Goal: Book appointment/travel/reservation

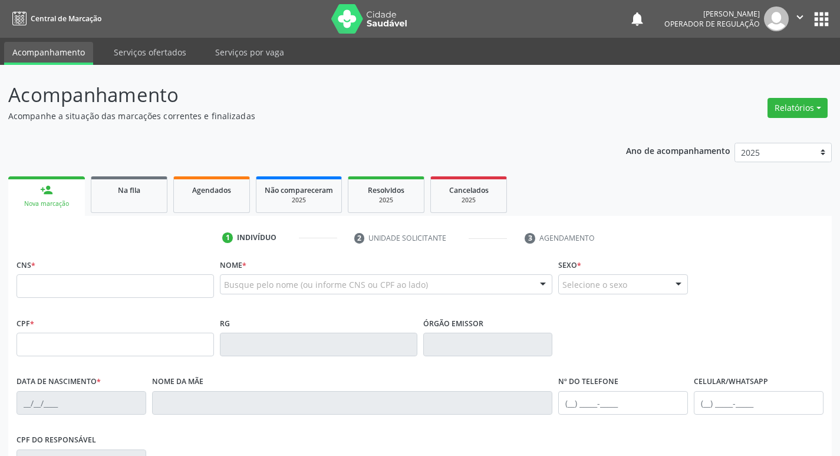
click at [86, 280] on input "text" at bounding box center [116, 286] width 198 height 24
type input "705 4044 4018 0894"
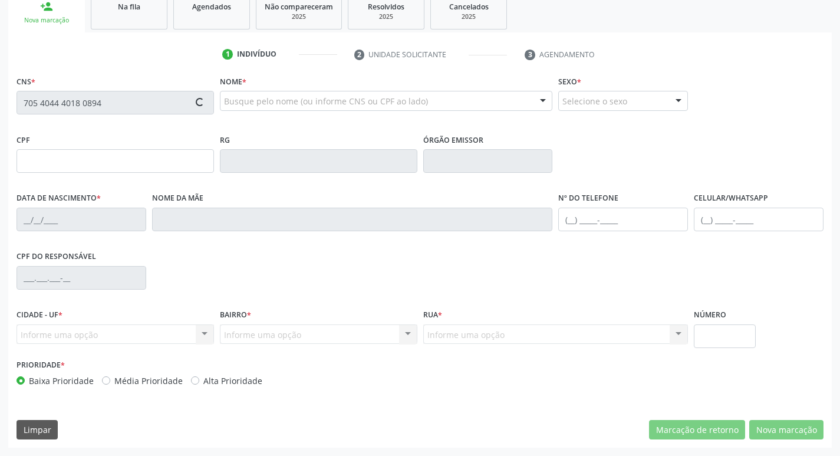
type input "149.953.164-85"
type input "[DATE]"
type input "[DEMOGRAPHIC_DATA][PERSON_NAME][DEMOGRAPHIC_DATA]"
type input "[PHONE_NUMBER]"
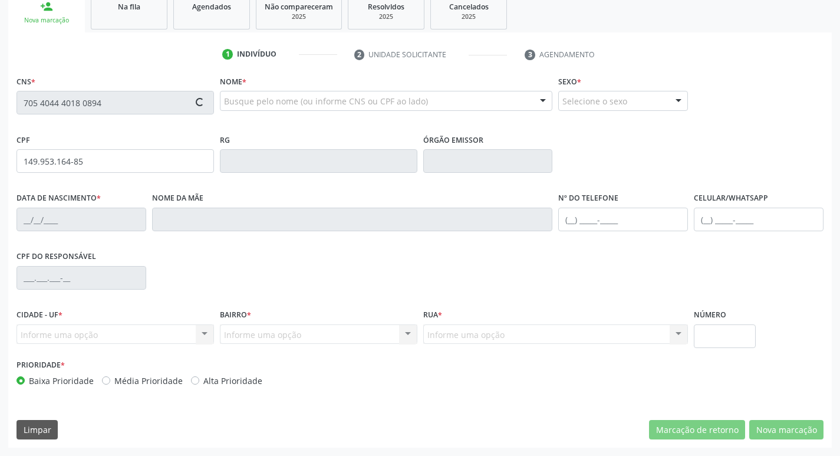
type input "28"
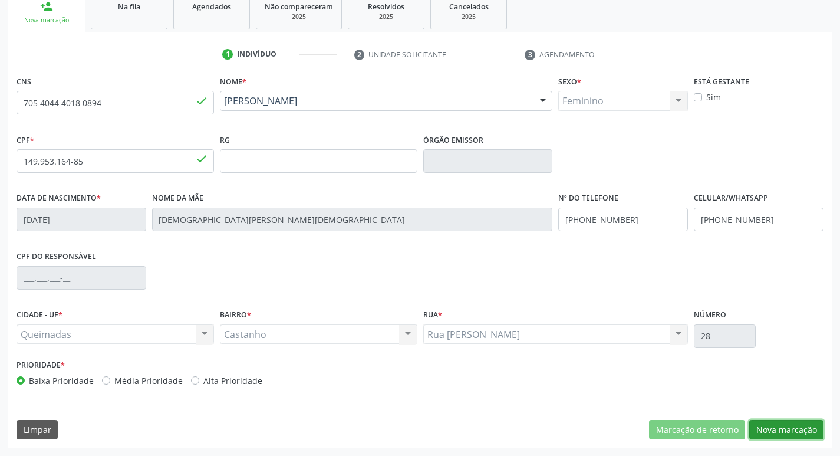
click at [791, 421] on button "Nova marcação" at bounding box center [786, 430] width 74 height 20
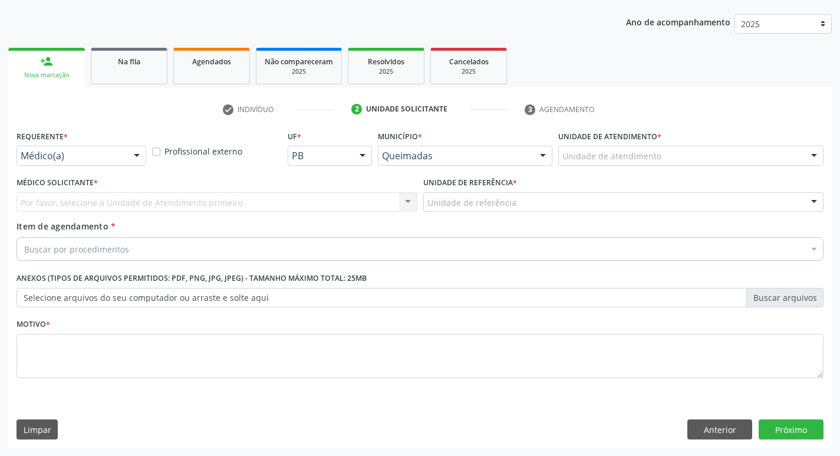
scroll to position [129, 0]
drag, startPoint x: 95, startPoint y: 152, endPoint x: 93, endPoint y: 163, distance: 10.8
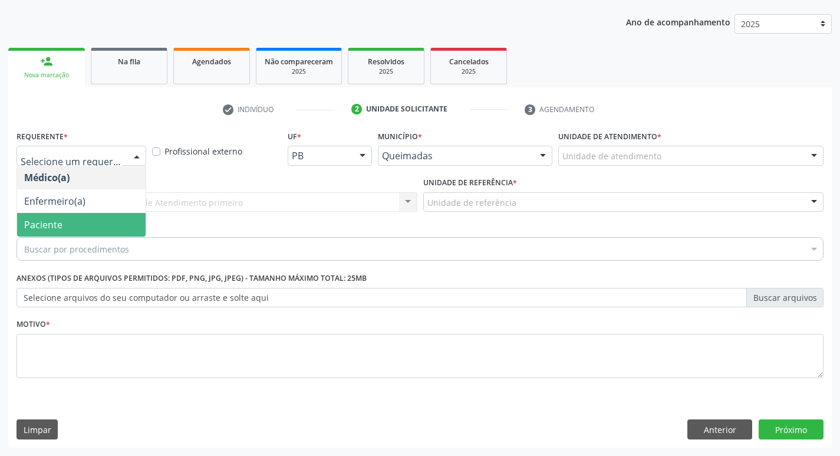
click at [65, 229] on span "Paciente" at bounding box center [81, 225] width 129 height 24
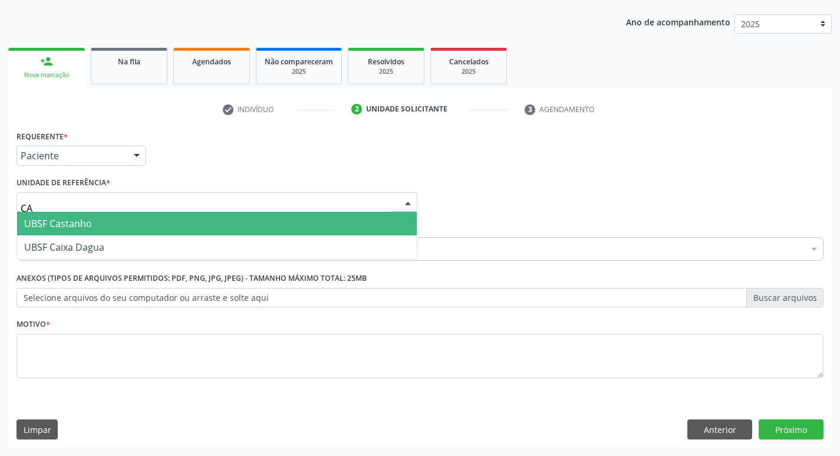
type input "CAS"
click at [71, 222] on span "UBSF Castanho" at bounding box center [58, 223] width 68 height 13
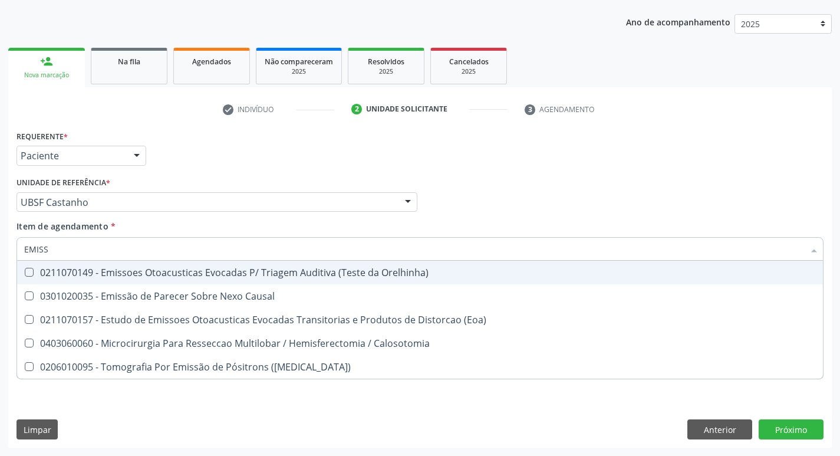
type input "EMISSO"
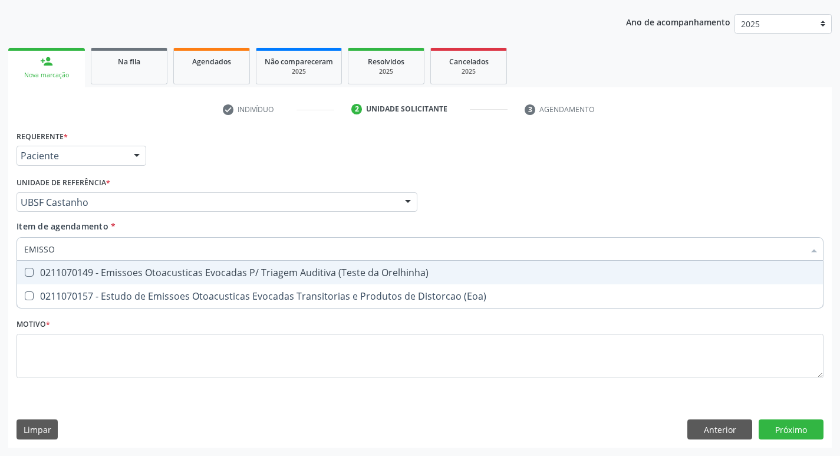
click at [92, 272] on div "0211070149 - Emissoes Otoacusticas Evocadas P/ Triagem Auditiva (Teste da Orelh…" at bounding box center [420, 272] width 792 height 9
checkbox Orelhinha\) "true"
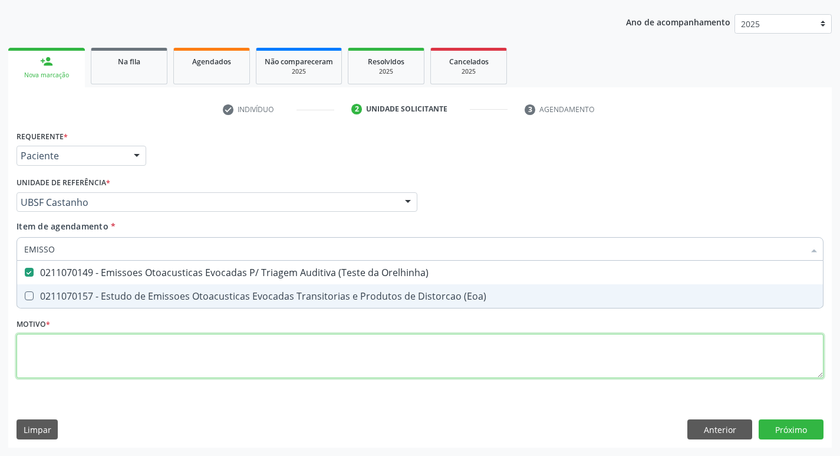
click at [66, 357] on div "Requerente * Paciente Médico(a) Enfermeiro(a) Paciente Nenhum resultado encontr…" at bounding box center [420, 260] width 807 height 267
checkbox \(Eoa\) "true"
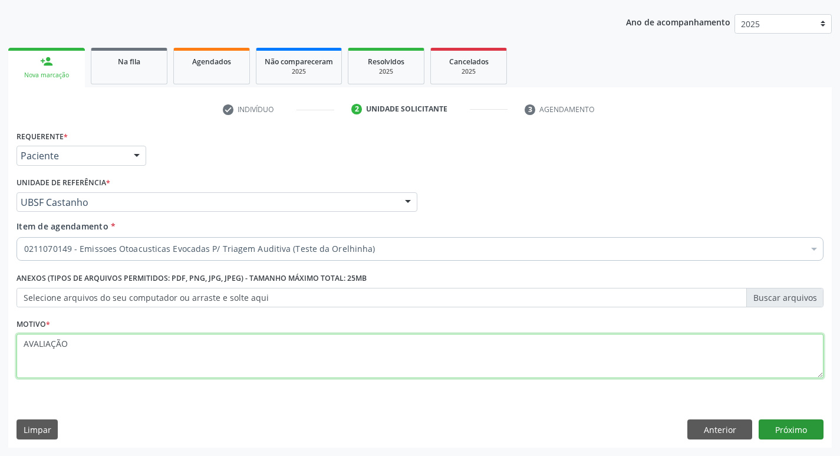
type textarea "AVALIAÇÃO"
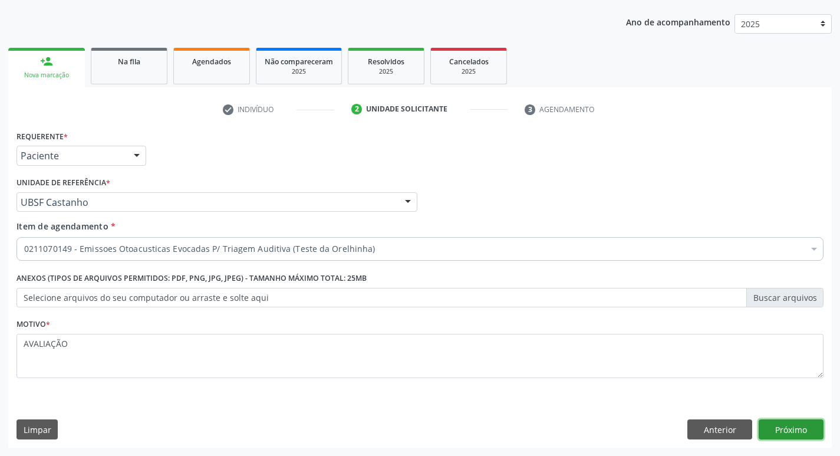
click at [789, 429] on button "Próximo" at bounding box center [791, 429] width 65 height 20
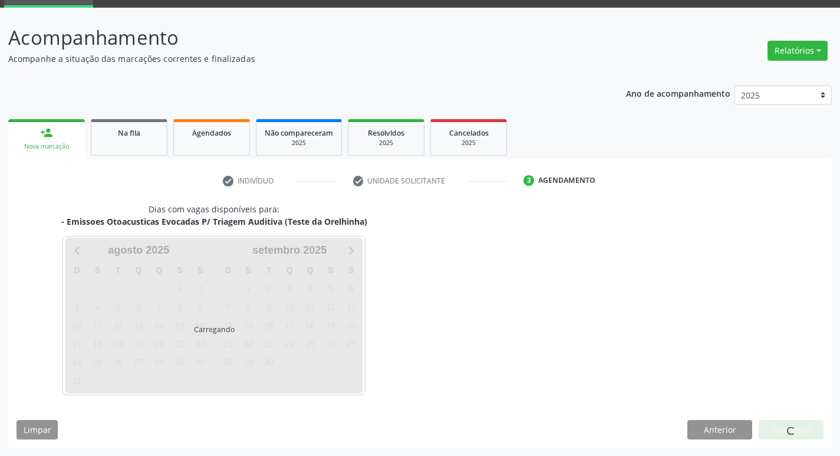
scroll to position [57, 0]
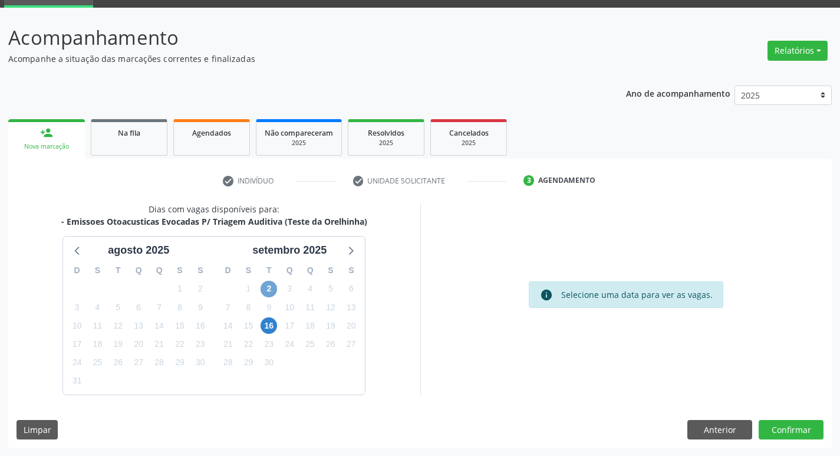
click at [268, 284] on span "2" at bounding box center [269, 289] width 17 height 17
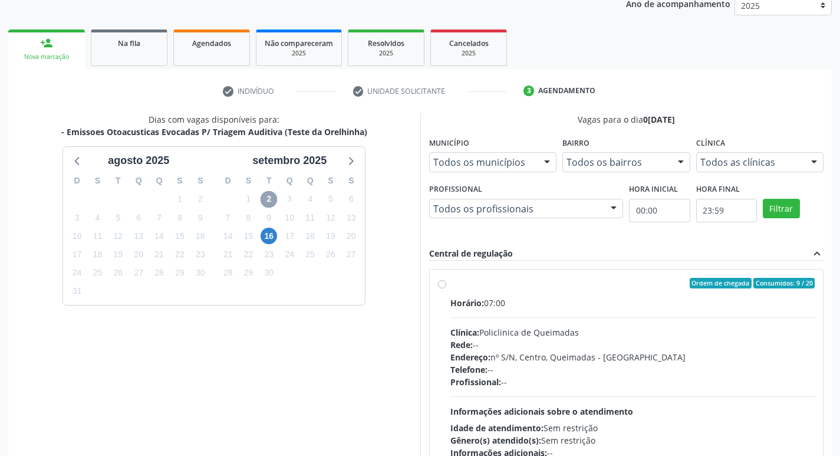
scroll to position [228, 0]
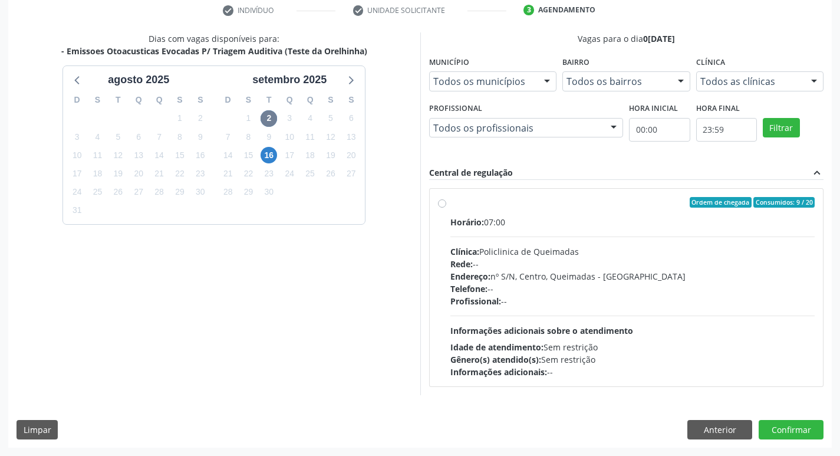
click at [553, 203] on div "Ordem de chegada Consumidos: 9 / 20" at bounding box center [633, 202] width 365 height 11
click at [446, 203] on input "Ordem de chegada Consumidos: 9 / 20 Horário: 07:00 Clínica: Policlinica de Quei…" at bounding box center [442, 202] width 8 height 11
radio input "true"
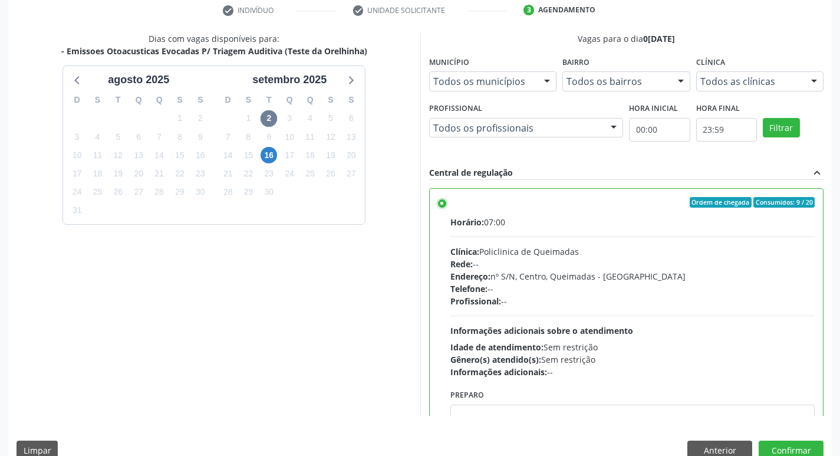
scroll to position [58, 0]
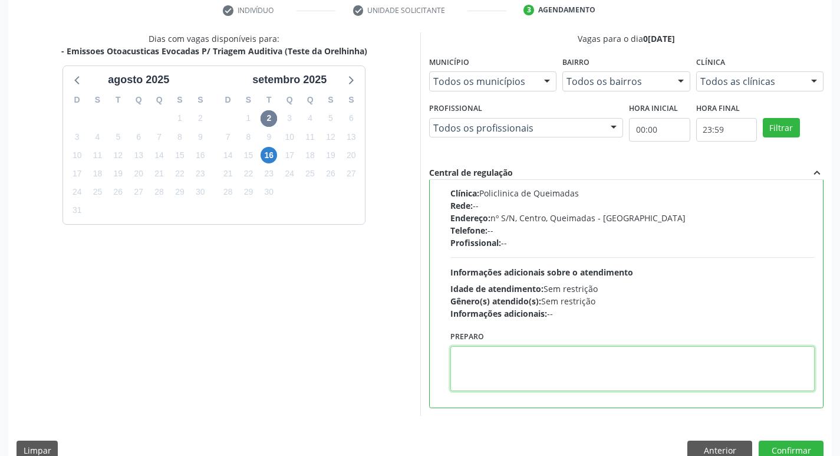
click at [526, 374] on textarea at bounding box center [633, 368] width 365 height 45
type textarea "LEVAR CADERNETA DE VACINAÇÃO."
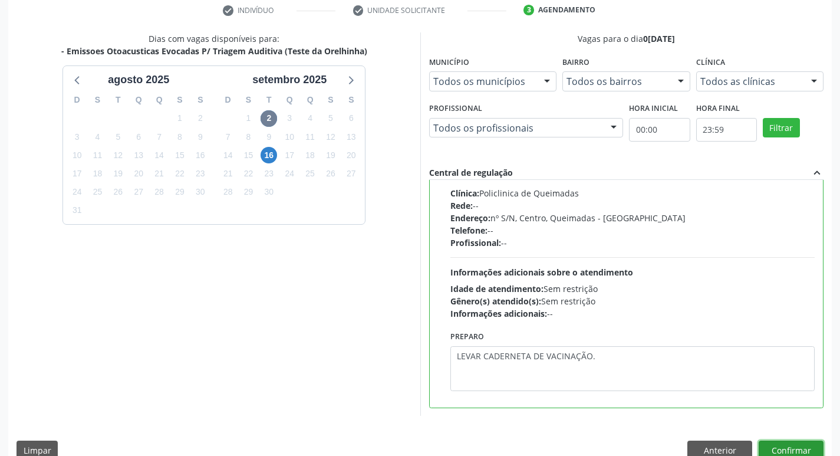
click at [783, 445] on button "Confirmar" at bounding box center [791, 450] width 65 height 20
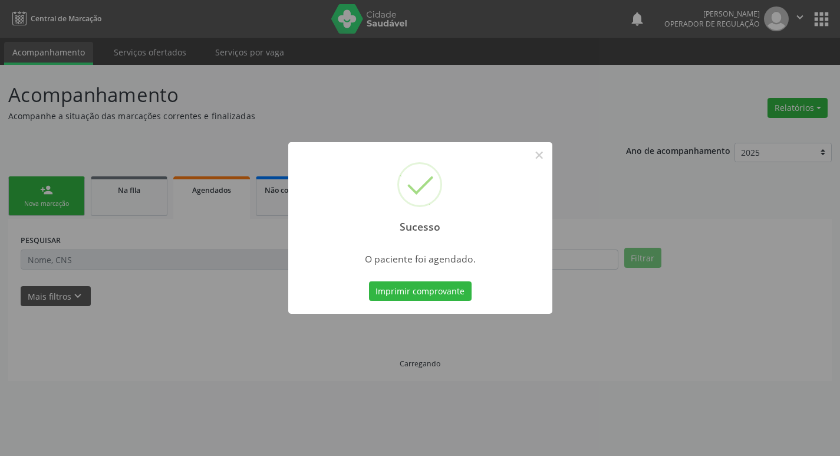
scroll to position [0, 0]
click at [422, 288] on button "Imprimir comprovante" at bounding box center [424, 291] width 103 height 20
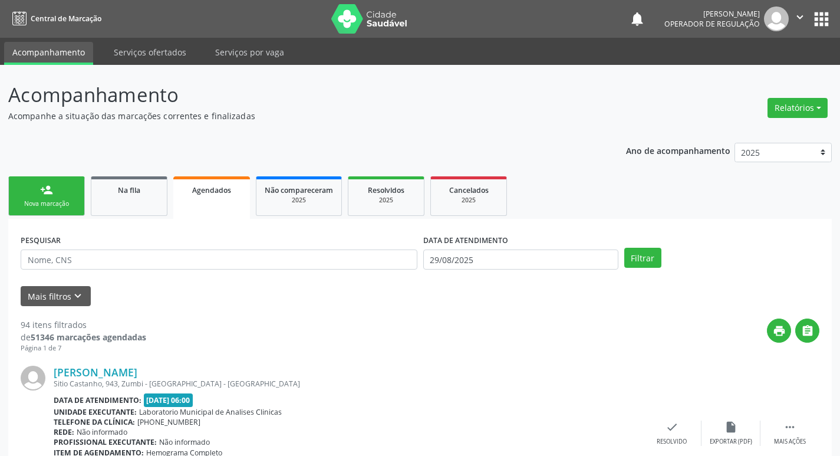
click at [50, 195] on div "person_add" at bounding box center [46, 189] width 13 height 13
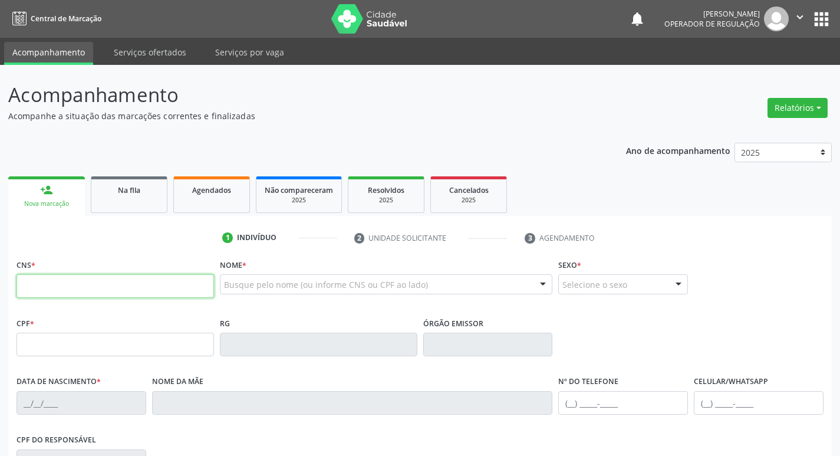
click at [79, 284] on input "text" at bounding box center [116, 286] width 198 height 24
type input "702 4010 9677 0927"
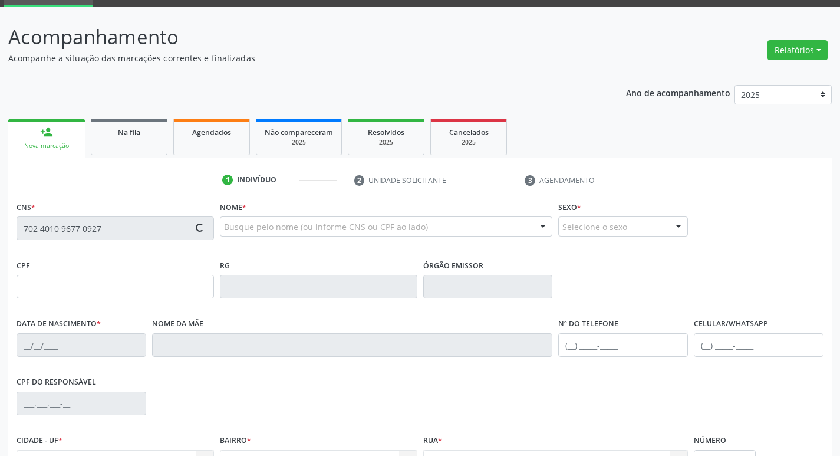
scroll to position [183, 0]
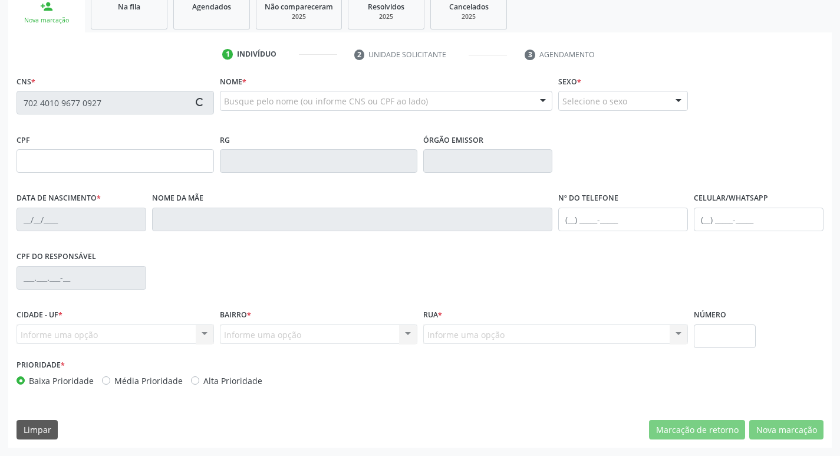
type input "[DATE]"
type input "[PERSON_NAME][DATE]"
type input "[PHONE_NUMBER]"
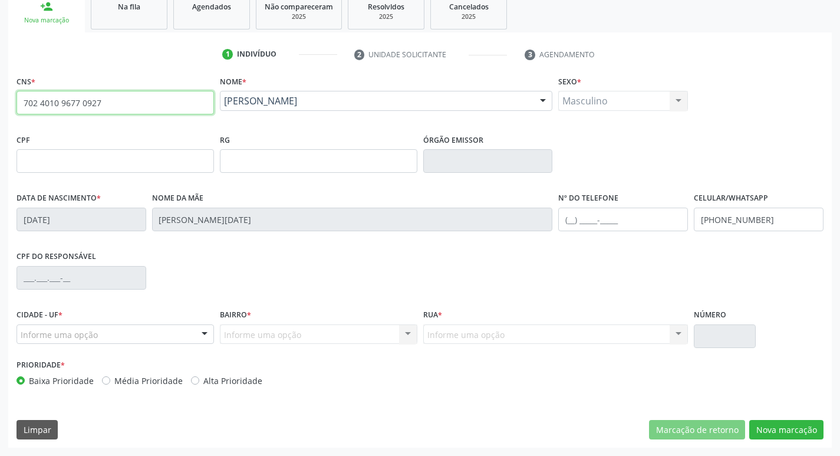
click at [144, 100] on input "702 4010 9677 0927" at bounding box center [116, 103] width 198 height 24
